Goal: Find contact information: Find contact information

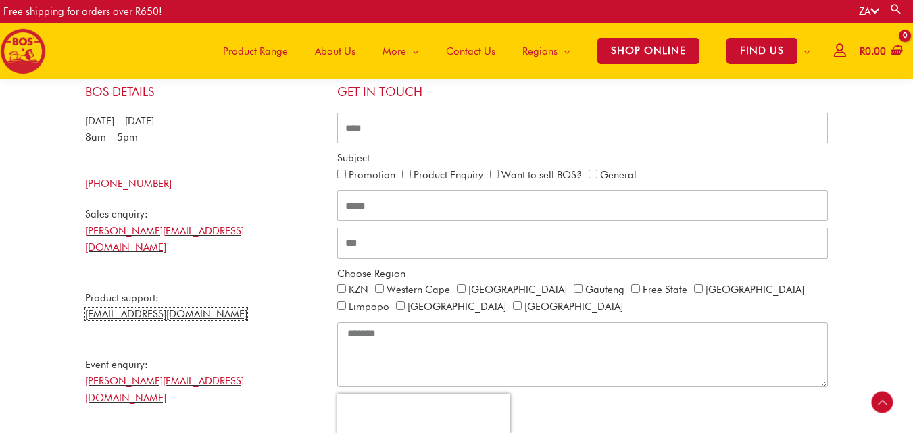
scroll to position [398, 0]
